Goal: Consume media (video, audio): Consume media (video, audio)

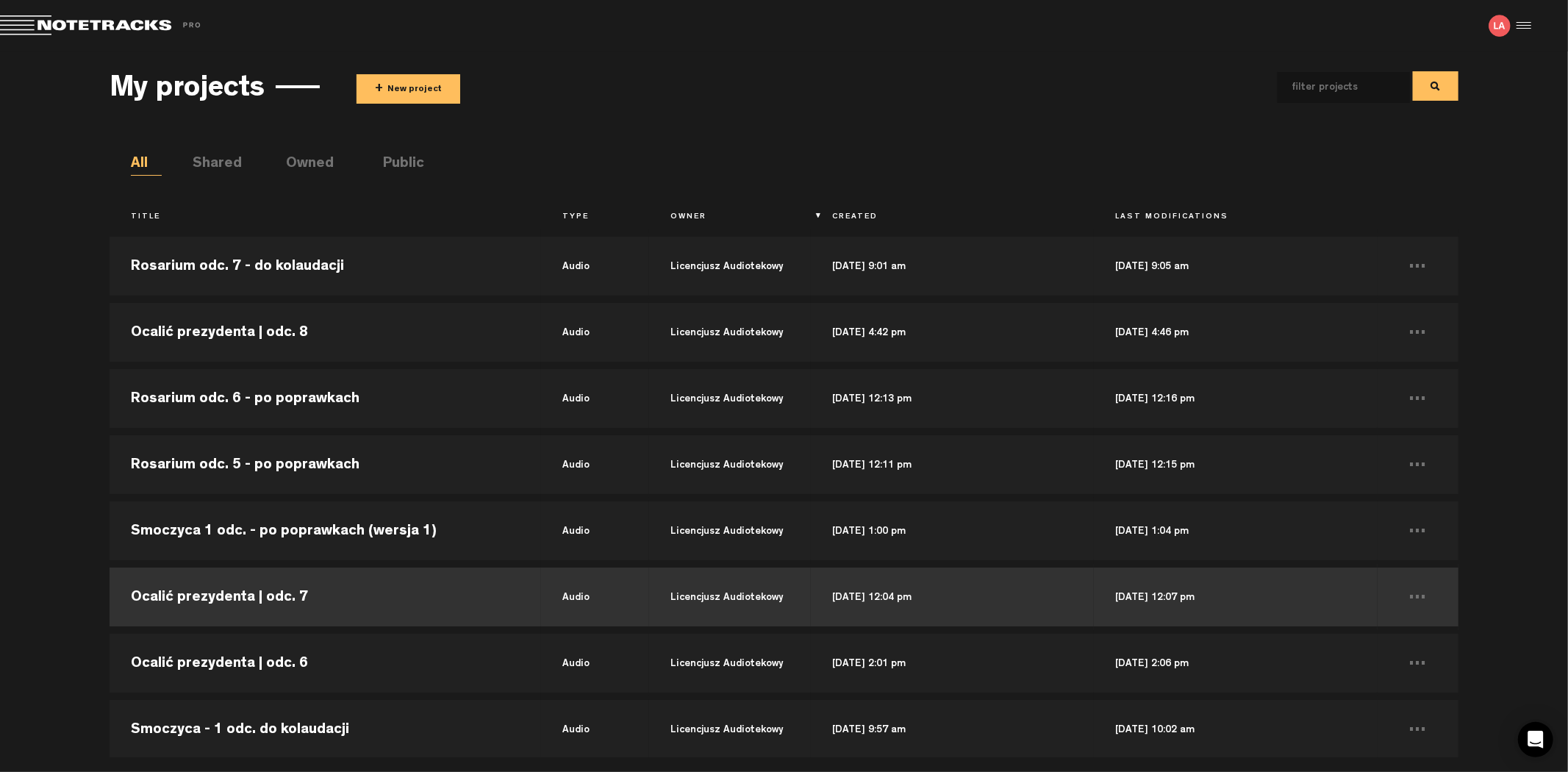
click at [281, 591] on td "Ocalić prezydenta | odc. 7" at bounding box center [325, 597] width 432 height 66
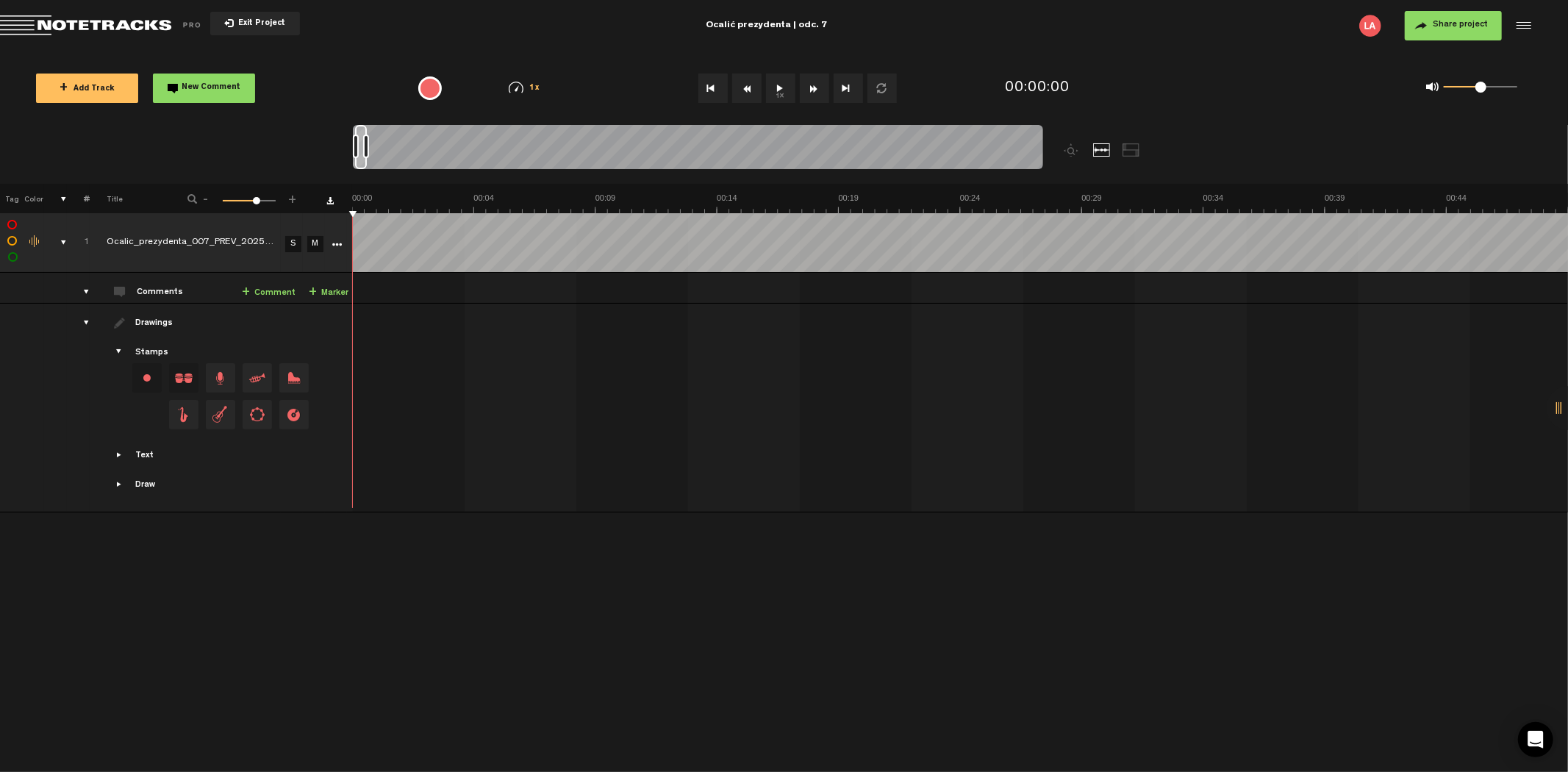
click at [778, 96] on button "1x" at bounding box center [780, 88] width 29 height 29
click at [1481, 90] on span at bounding box center [1481, 87] width 11 height 11
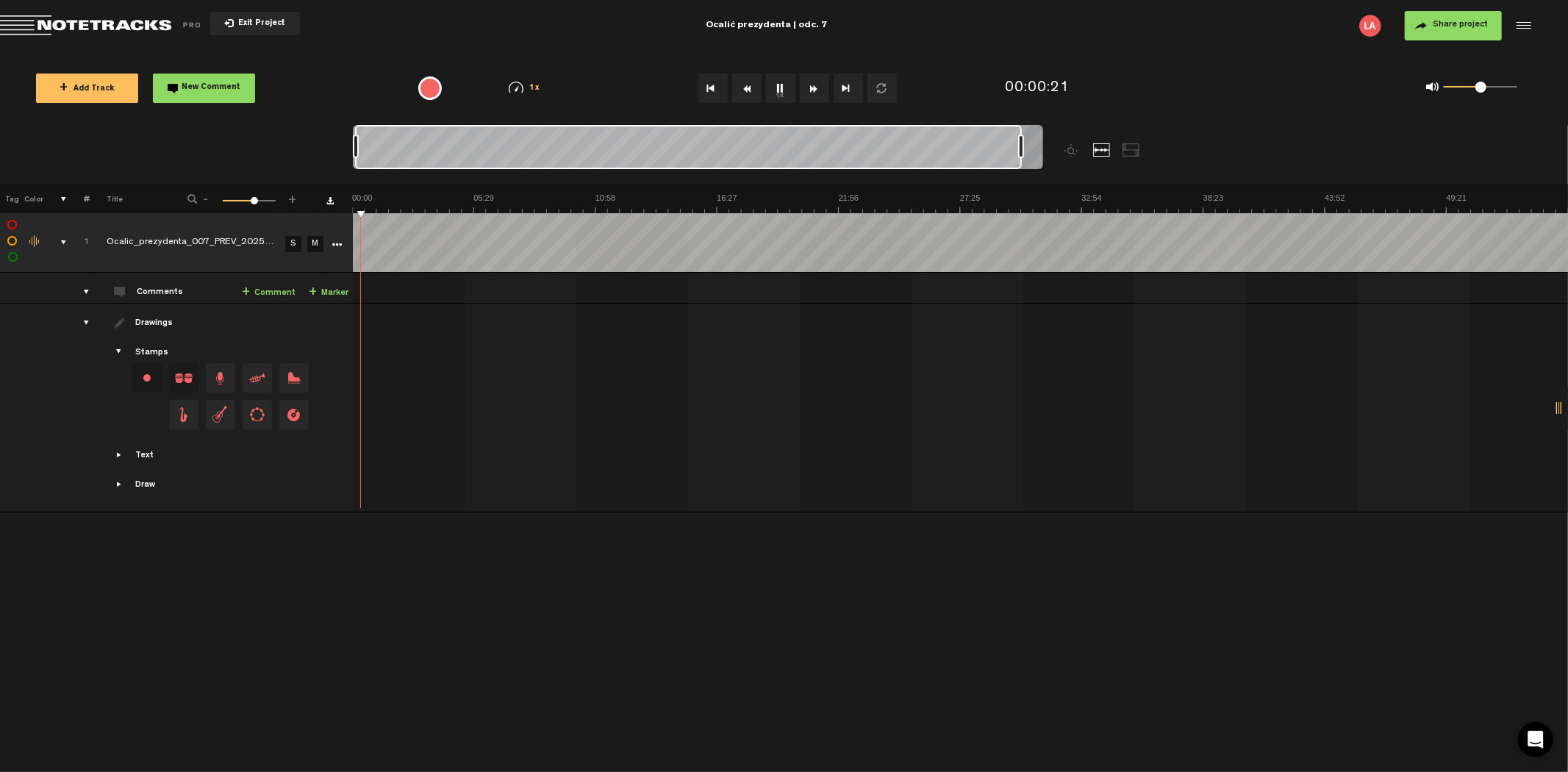
drag, startPoint x: 366, startPoint y: 144, endPoint x: 1024, endPoint y: 134, distance: 658.1
click at [1024, 135] on div at bounding box center [1021, 146] width 6 height 24
drag, startPoint x: 1022, startPoint y: 144, endPoint x: 1059, endPoint y: 145, distance: 37.0
click at [1059, 145] on div at bounding box center [784, 154] width 862 height 59
drag, startPoint x: 1481, startPoint y: 85, endPoint x: 1510, endPoint y: 90, distance: 29.4
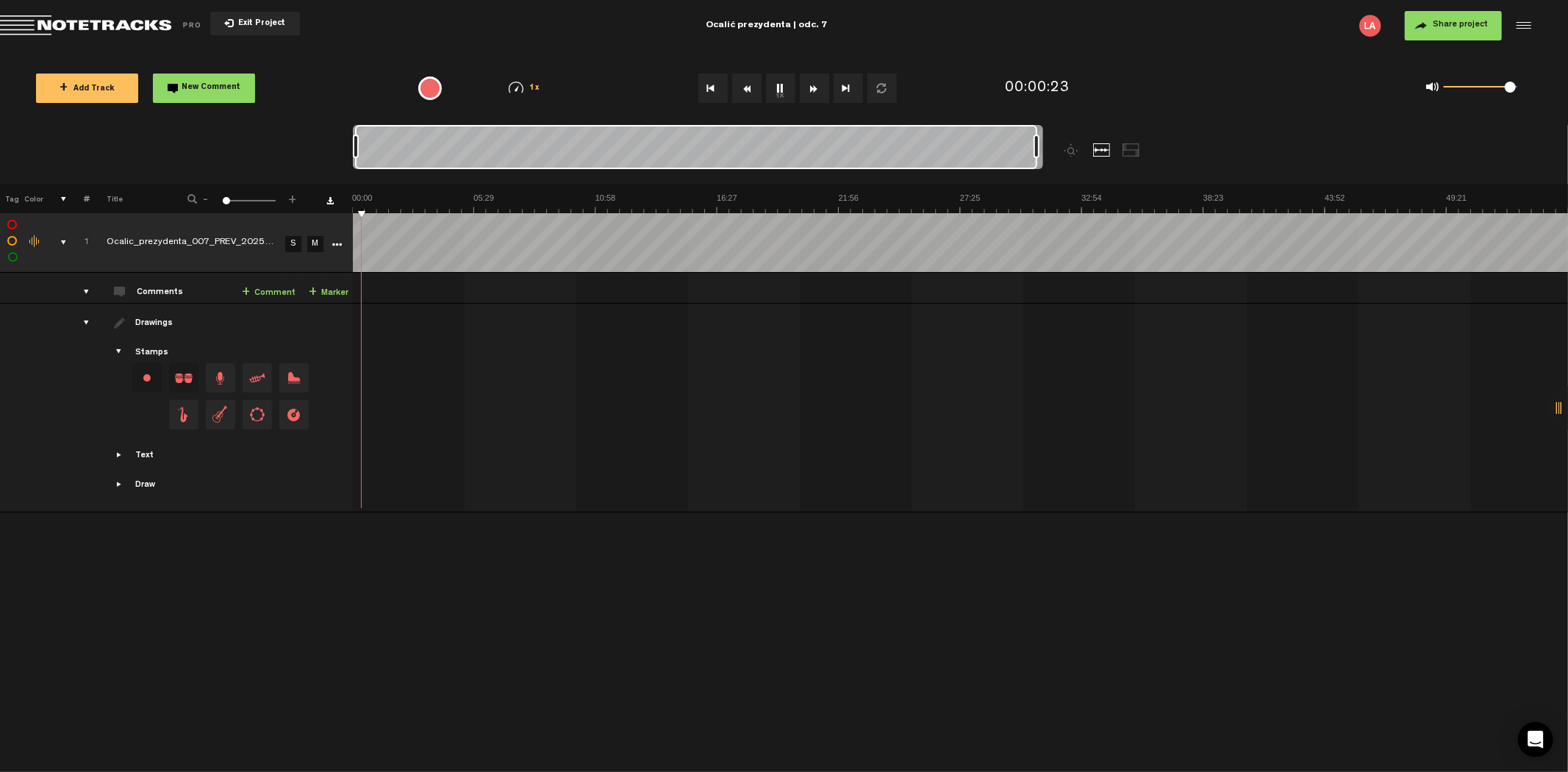
click at [1510, 90] on span at bounding box center [1510, 87] width 11 height 11
click at [751, 84] on button "Rewind" at bounding box center [747, 88] width 29 height 29
click at [750, 84] on button "Rewind" at bounding box center [747, 88] width 29 height 29
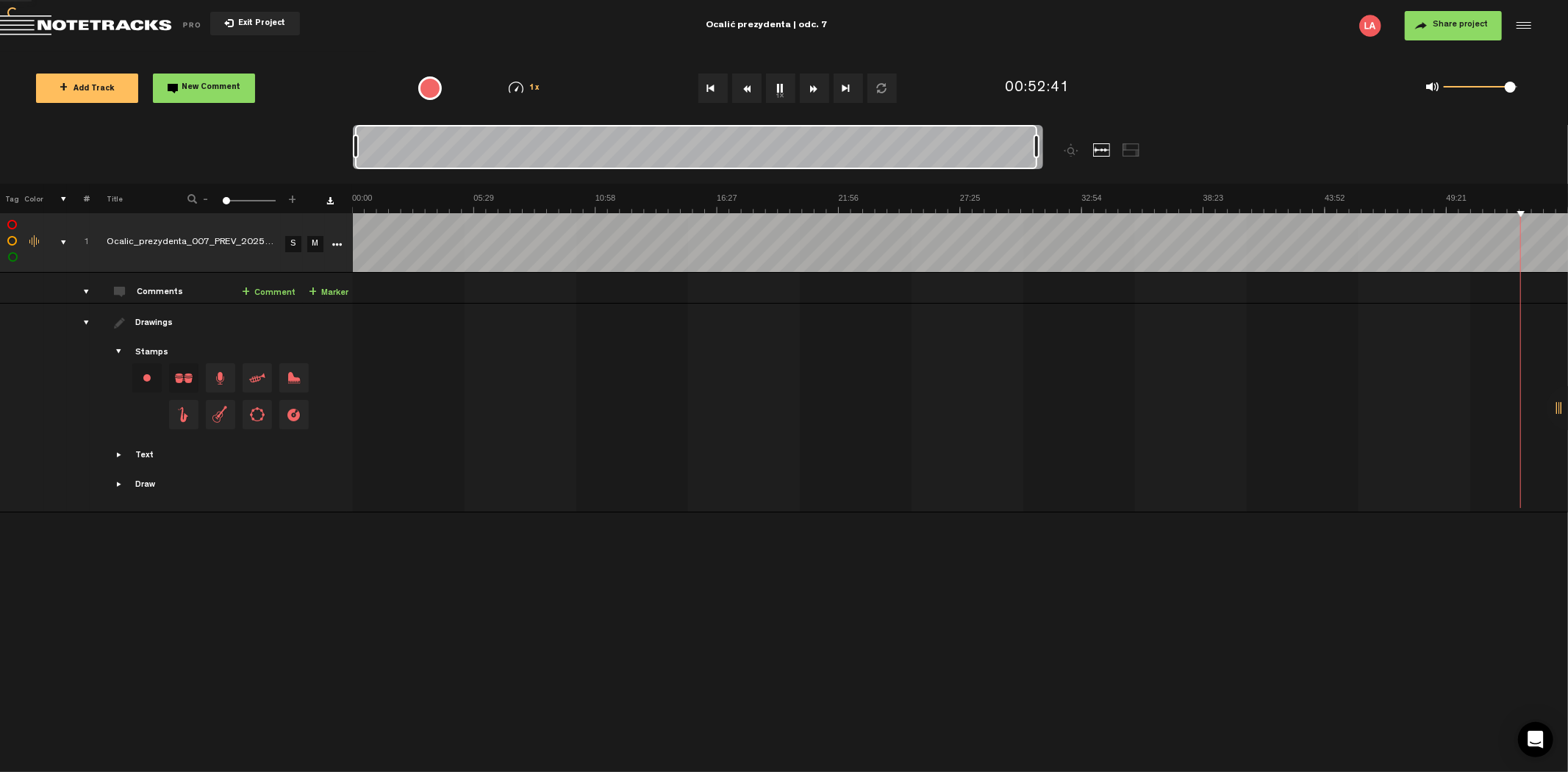
click at [750, 84] on button "Rewind" at bounding box center [747, 88] width 29 height 29
click at [238, 20] on span "Exit Project" at bounding box center [259, 24] width 51 height 9
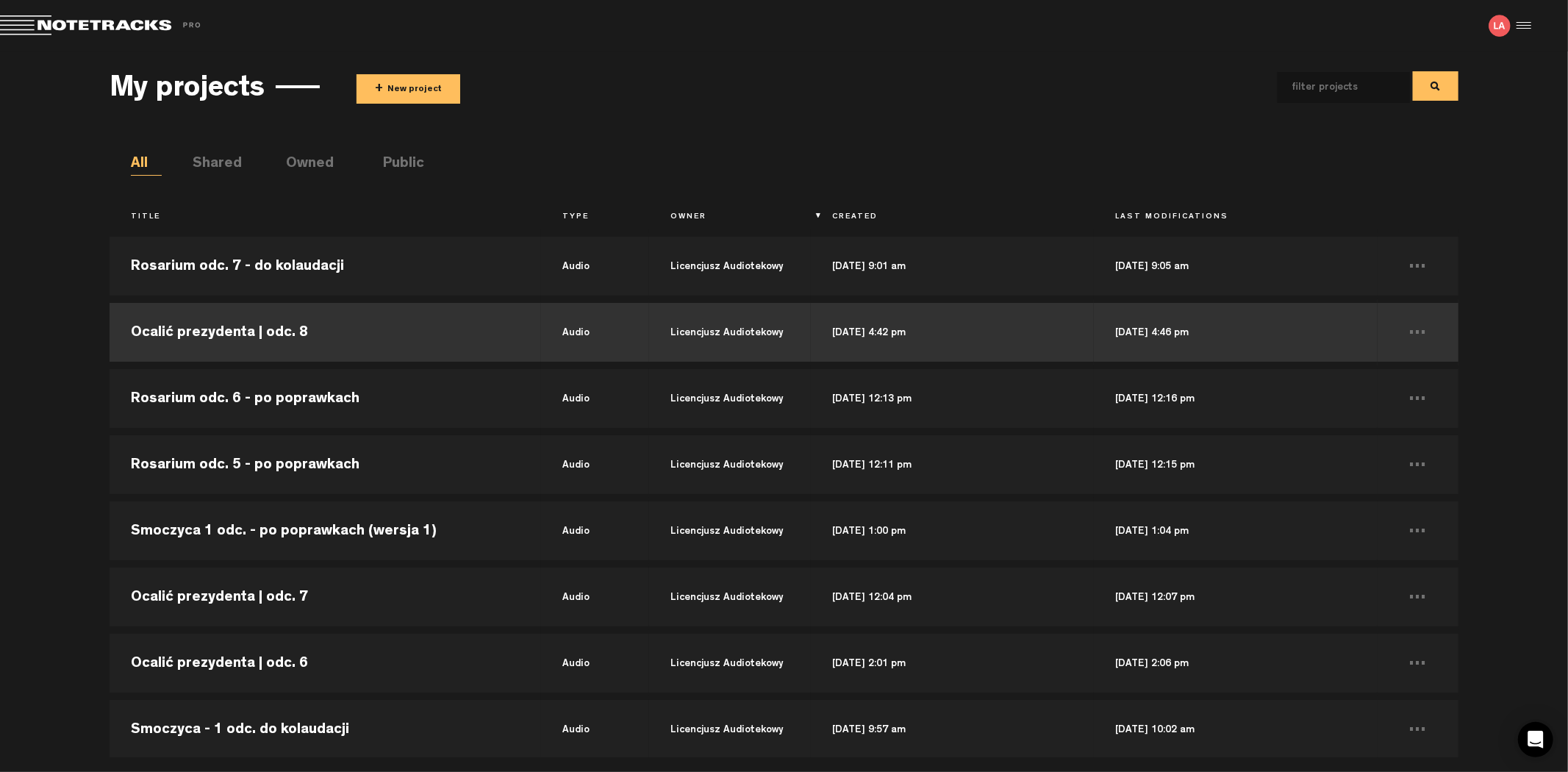
click at [375, 335] on td "Ocalić prezydenta | odc. 8" at bounding box center [325, 333] width 432 height 66
